Goal: Task Accomplishment & Management: Manage account settings

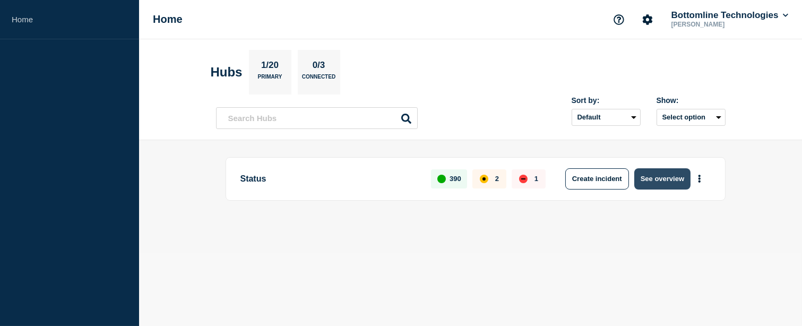
click at [673, 186] on button "See overview" at bounding box center [663, 178] width 56 height 21
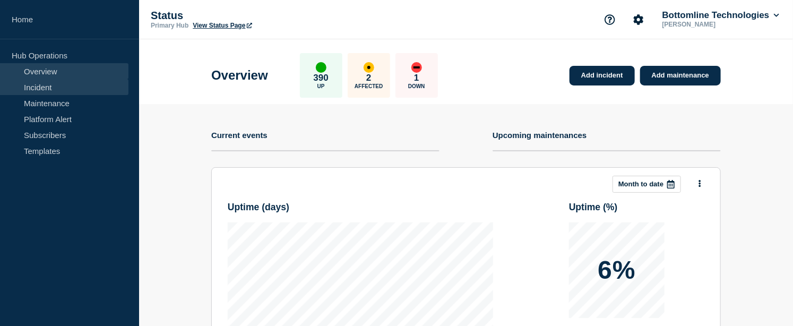
click at [54, 92] on link "Incident" at bounding box center [64, 87] width 129 height 16
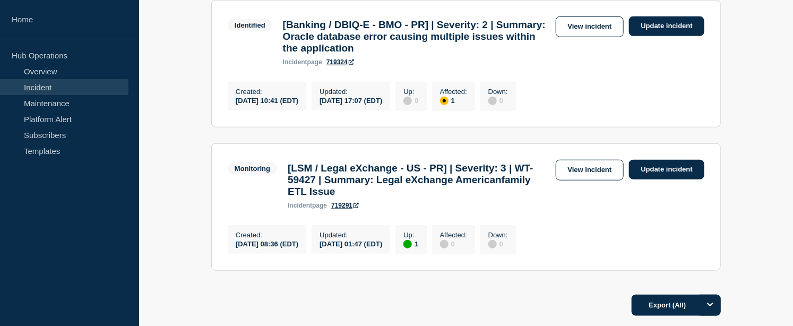
scroll to position [386, 0]
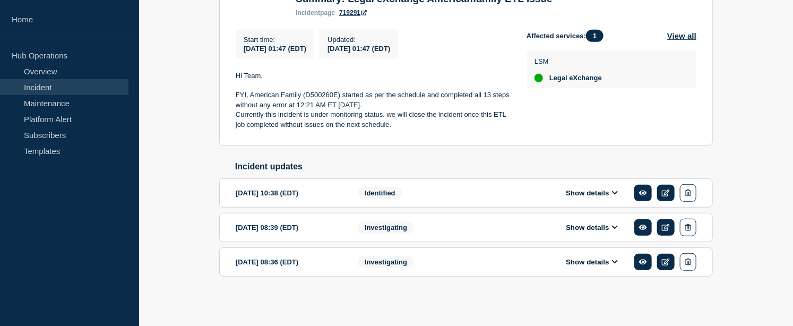
scroll to position [199, 0]
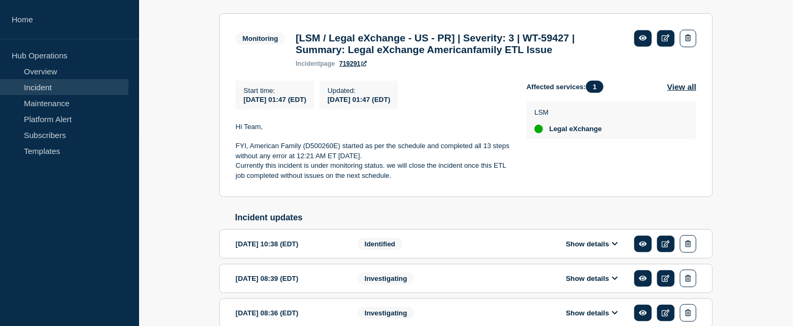
click at [568, 249] on button "Show details" at bounding box center [592, 244] width 58 height 9
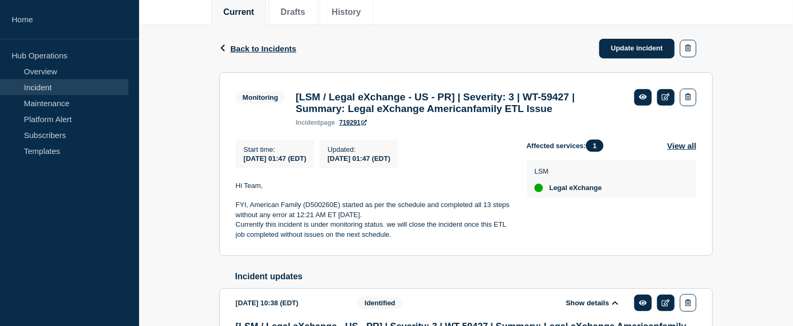
scroll to position [81, 0]
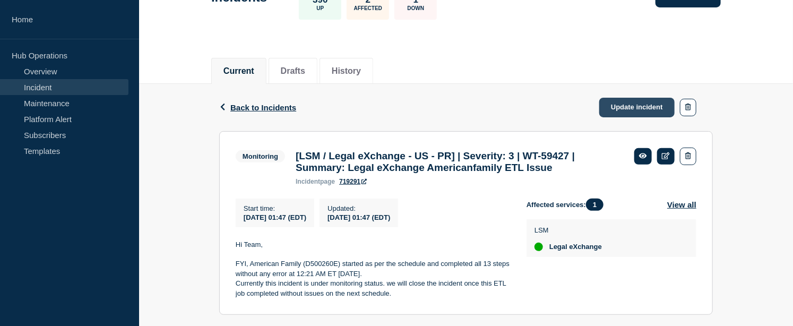
click at [646, 102] on link "Update incident" at bounding box center [637, 108] width 75 height 20
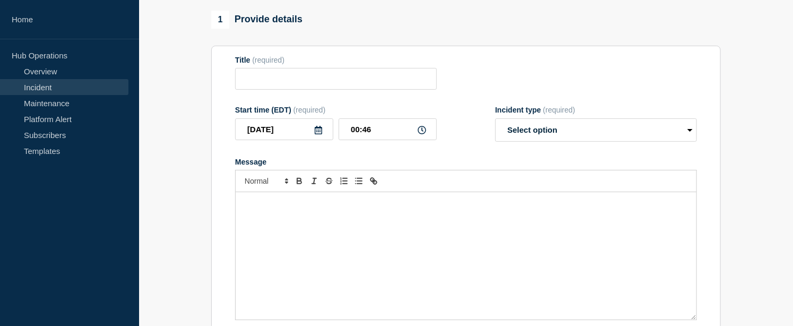
type input "[LSM / Legal eXchange - US - PR] | Severity: 3 | WT-59427 | Summary: Legal eXch…"
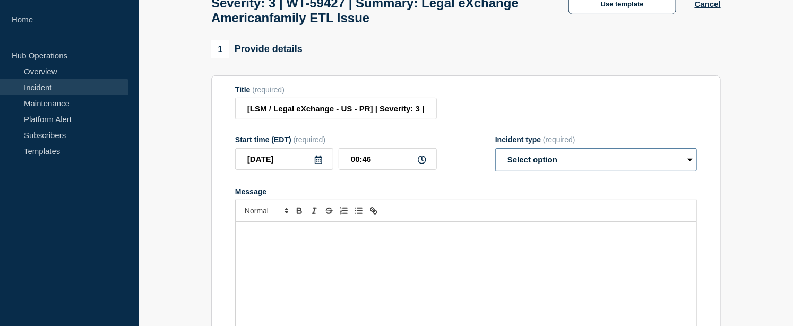
click at [540, 172] on select "Select option Investigating Identified Monitoring Resolved" at bounding box center [597, 159] width 202 height 23
select select "resolved"
click at [496, 157] on select "Select option Investigating Identified Monitoring Resolved" at bounding box center [597, 159] width 202 height 23
click at [309, 238] on p "Message" at bounding box center [466, 233] width 445 height 10
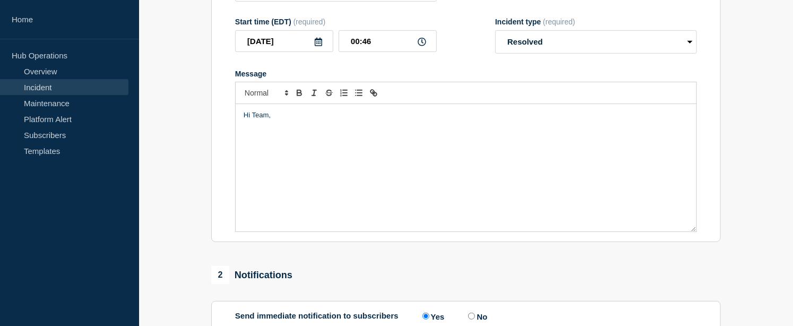
click at [263, 148] on div "Hi Team," at bounding box center [466, 167] width 461 height 127
click at [272, 130] on p "There is a FctInvoice package issue for The" at bounding box center [466, 126] width 445 height 10
click at [400, 130] on p "There is a FctInvoice package issue for The" at bounding box center [466, 126] width 445 height 10
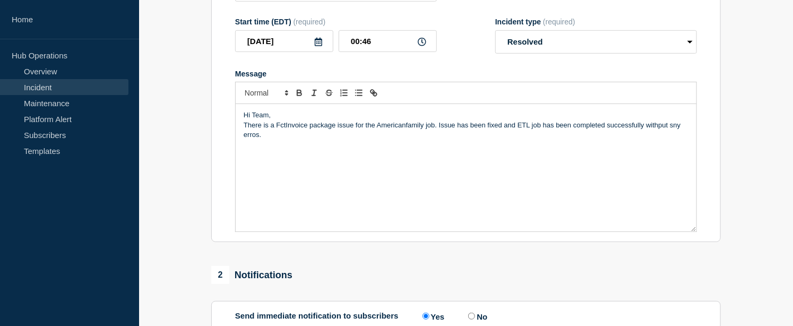
click at [654, 134] on p "There is a FctInvoice package issue for the Americanfamily job. Issue has been …" at bounding box center [466, 131] width 445 height 20
click at [676, 134] on p "There is a FctInvoice package issue for the Americanfamily job. Issue has been …" at bounding box center [466, 131] width 445 height 20
click at [253, 140] on p "There is a FctInvoice package issue for the Americanfamily job. Issue has been …" at bounding box center [466, 131] width 445 height 20
click at [282, 140] on p "There is a FctInvoice package issue for the Americanfamily job. Issue has been …" at bounding box center [466, 131] width 445 height 20
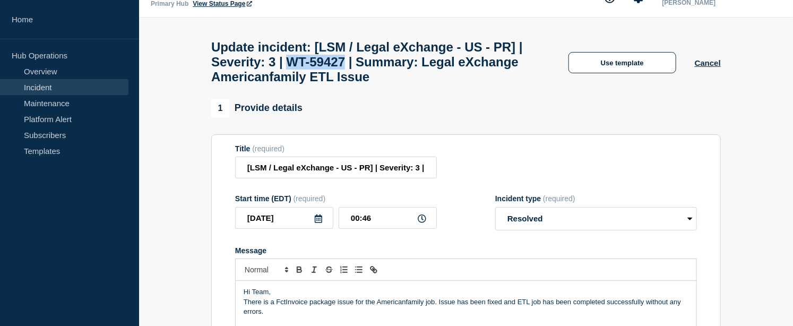
drag, startPoint x: 336, startPoint y: 66, endPoint x: 402, endPoint y: 66, distance: 65.9
click at [402, 66] on h1 "Update incident: [LSM / Legal eXchange - US - PR] | Severity: 3 | WT-59427 | Su…" at bounding box center [380, 62] width 339 height 45
copy h1 "WT-59427"
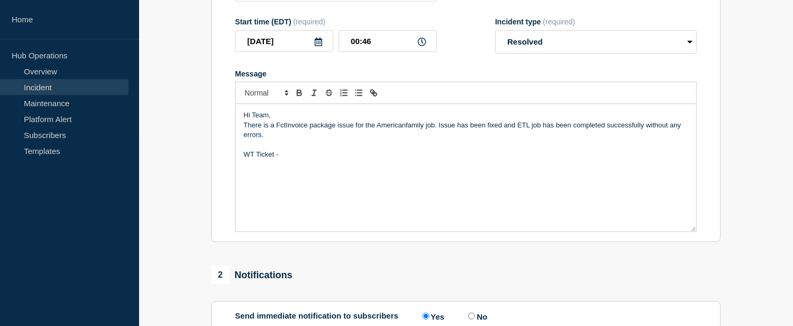
click at [284, 159] on p "WT Ticket -" at bounding box center [466, 155] width 445 height 10
click at [260, 140] on p "There is a FctInvoice package issue for the Americanfamily job. Issue has been …" at bounding box center [466, 131] width 445 height 20
click at [517, 132] on p "There is a FctInvoice package issue for the Americanfamily job. Issue has been …" at bounding box center [466, 131] width 445 height 20
drag, startPoint x: 517, startPoint y: 132, endPoint x: 542, endPoint y: 131, distance: 24.4
click at [542, 131] on p "There is a FctInvoice package issue for the Americanfamily job. Issue has been …" at bounding box center [466, 131] width 445 height 20
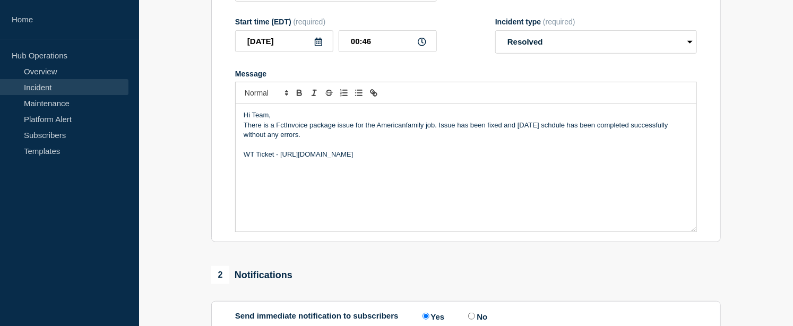
click at [549, 133] on p "There is a FctInvoice package issue for the Americanfamily job. Issue has been …" at bounding box center [466, 131] width 445 height 20
click at [528, 140] on p "There is a FctInvoice package issue for the Americanfamily job. Issue has been …" at bounding box center [466, 131] width 445 height 20
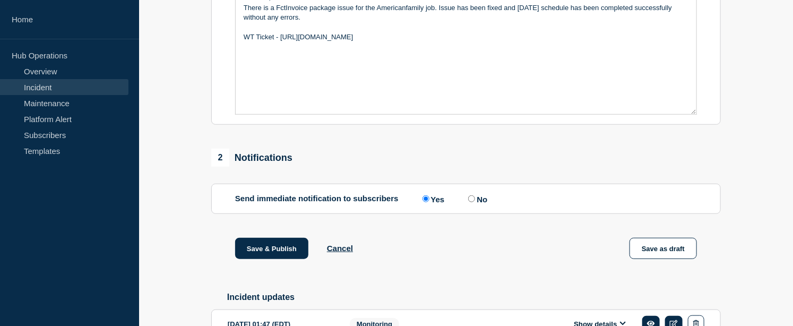
scroll to position [198, 0]
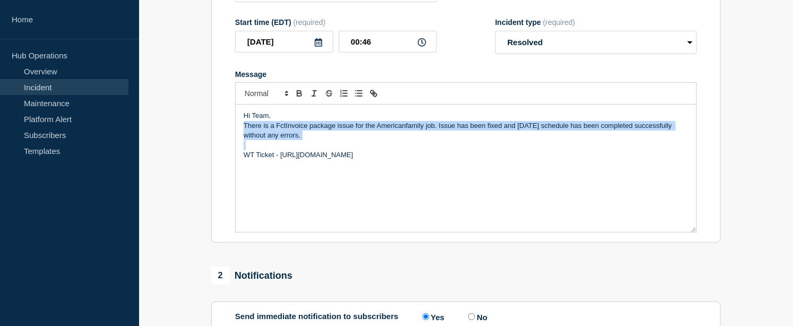
drag, startPoint x: 312, startPoint y: 150, endPoint x: 245, endPoint y: 135, distance: 68.5
click at [245, 135] on div "Hi Team, There is a FctInvoice package issue for the Americanfamily job. Issue …" at bounding box center [466, 168] width 461 height 127
copy p "There is a FctInvoice package issue for the Americanfamily job. Issue has been …"
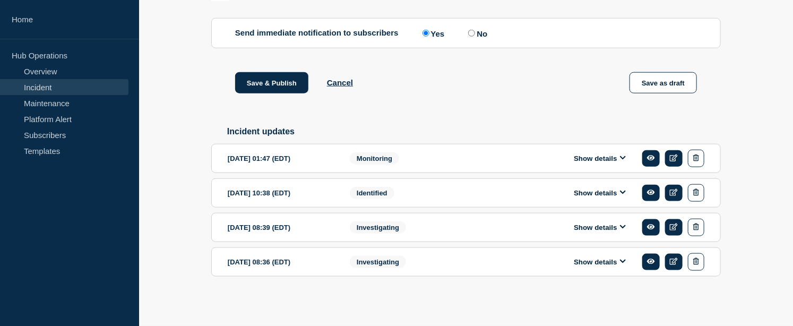
scroll to position [492, 0]
click at [259, 81] on button "Save & Publish" at bounding box center [271, 82] width 73 height 21
